Goal: Transaction & Acquisition: Purchase product/service

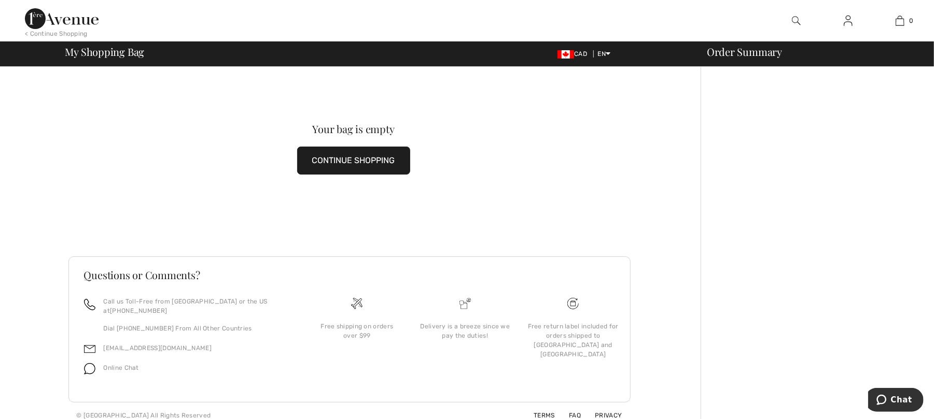
click at [65, 13] on img at bounding box center [62, 18] width 74 height 21
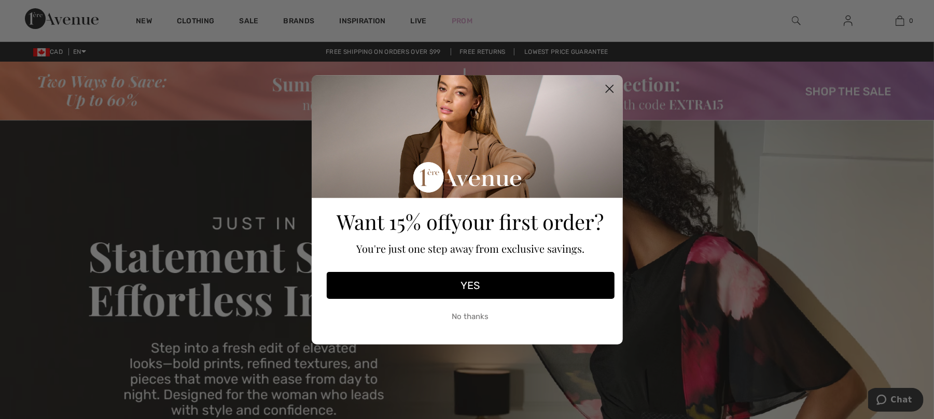
click at [608, 86] on circle "Close dialog" at bounding box center [608, 88] width 17 height 17
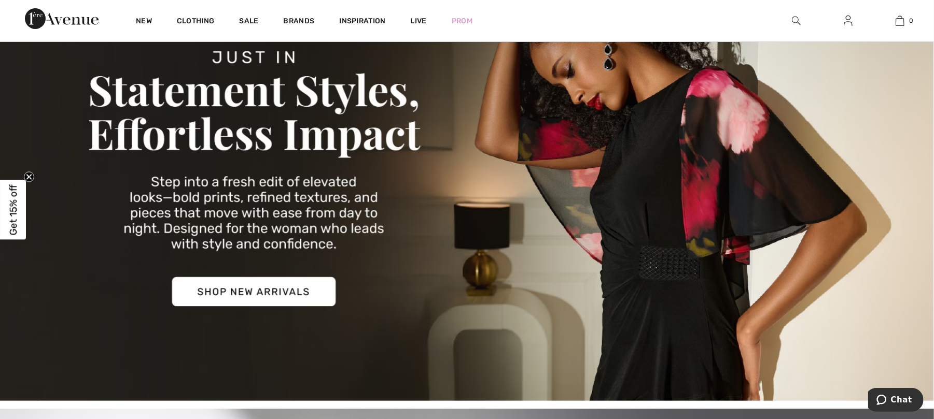
scroll to position [69, 0]
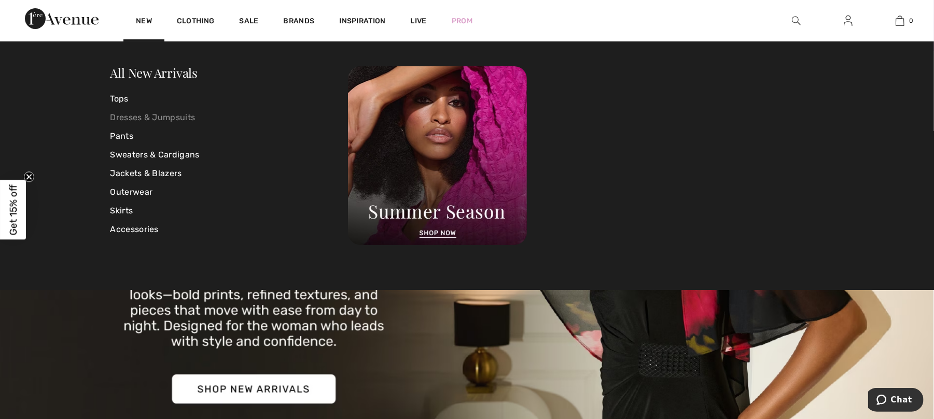
click at [141, 121] on link "Dresses & Jumpsuits" at bounding box center [229, 117] width 238 height 19
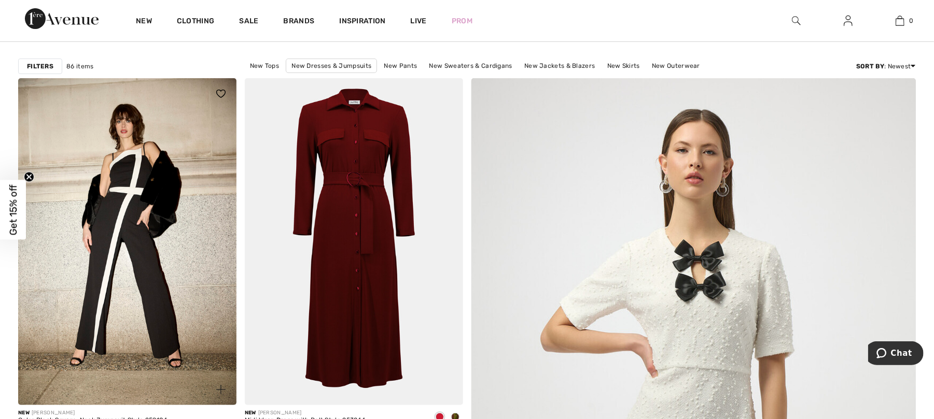
scroll to position [69, 0]
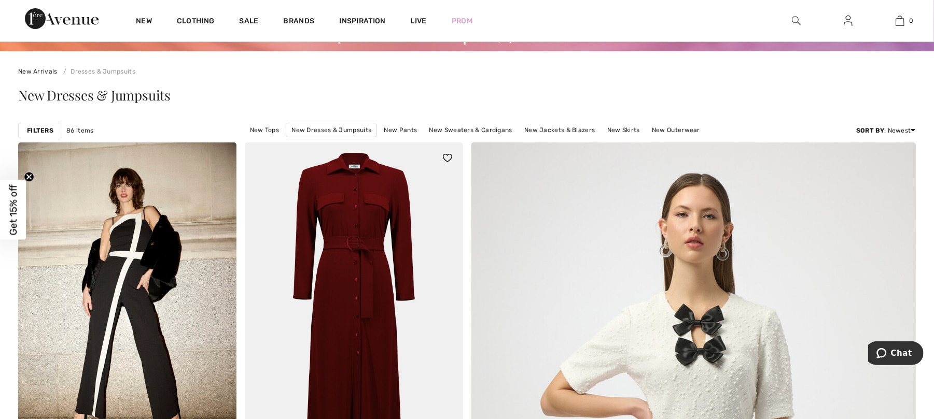
click at [361, 265] on img at bounding box center [354, 306] width 218 height 327
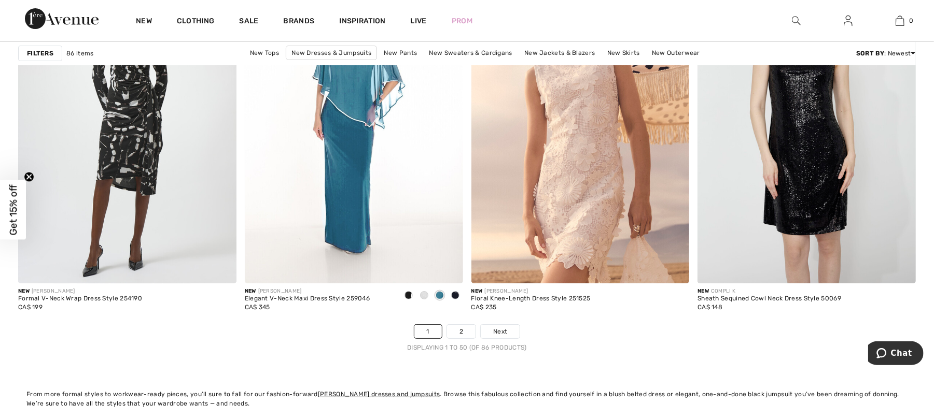
scroll to position [5600, 0]
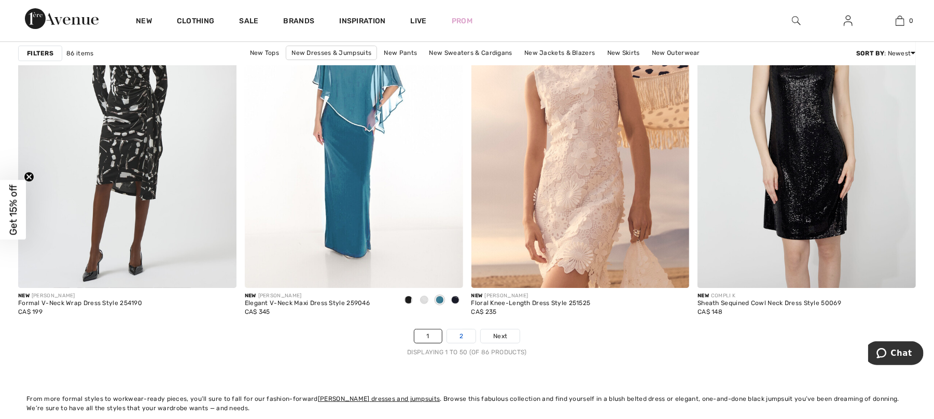
click at [460, 337] on link "2" at bounding box center [461, 336] width 29 height 13
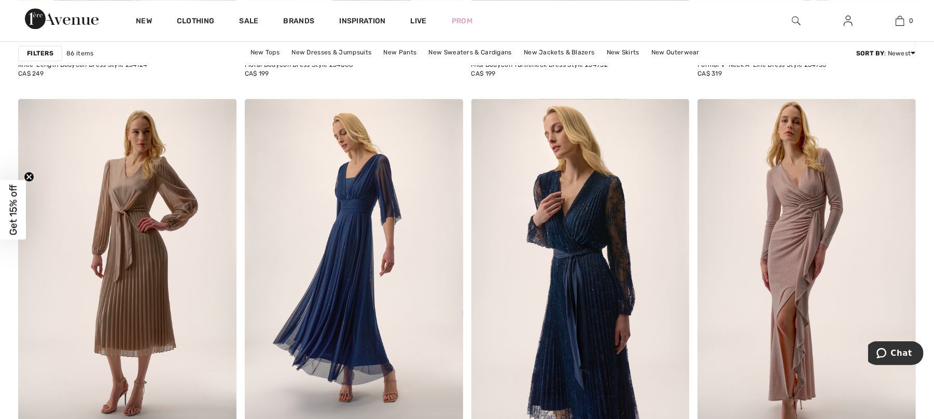
scroll to position [2143, 0]
